Goal: Task Accomplishment & Management: Manage account settings

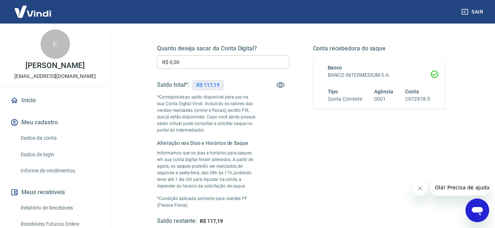
scroll to position [110, 0]
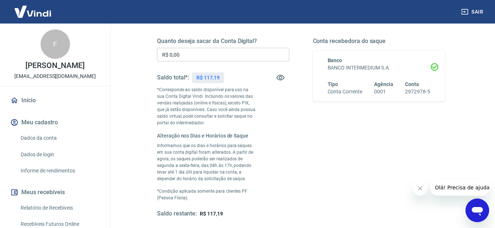
click at [204, 59] on input "R$ 0,00" at bounding box center [223, 55] width 132 height 14
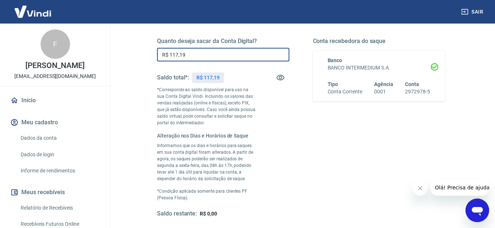
scroll to position [218, 0]
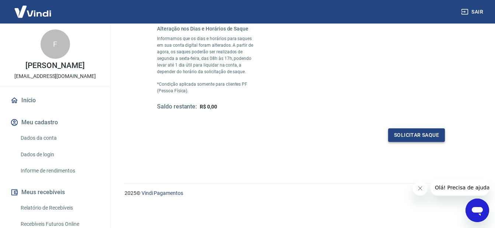
type input "R$ 117,19"
click at [408, 139] on button "Solicitar saque" at bounding box center [416, 136] width 57 height 14
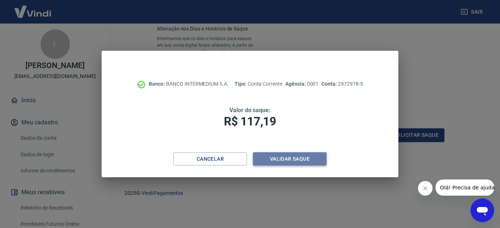
click at [282, 163] on button "Validar saque" at bounding box center [290, 159] width 74 height 14
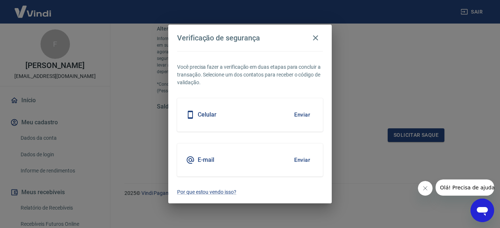
click at [224, 122] on div "Celular Enviar" at bounding box center [250, 114] width 146 height 33
click at [302, 112] on button "Enviar" at bounding box center [302, 114] width 24 height 15
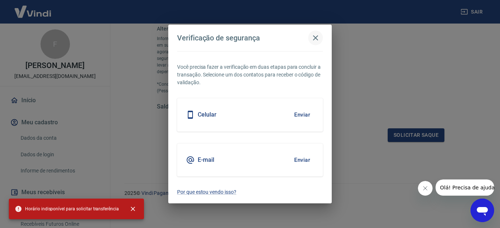
click at [318, 36] on icon "button" at bounding box center [315, 38] width 9 height 9
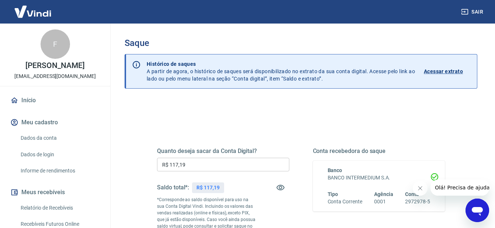
scroll to position [0, 0]
